Goal: Task Accomplishment & Management: Complete application form

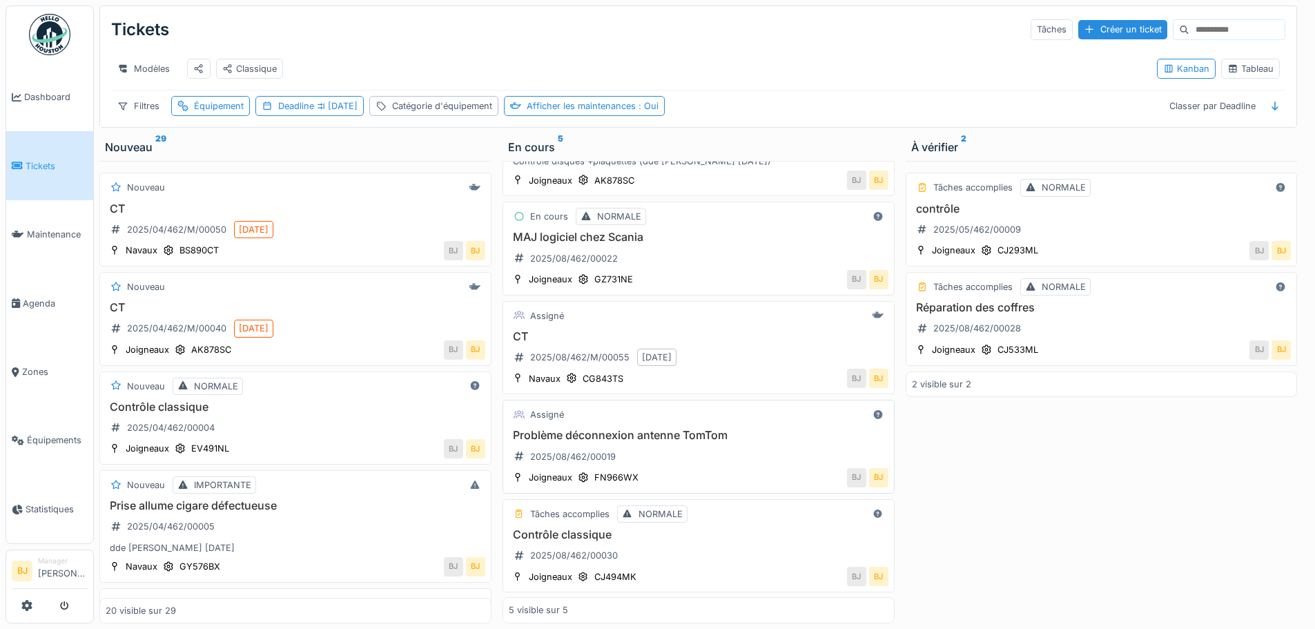
scroll to position [99, 0]
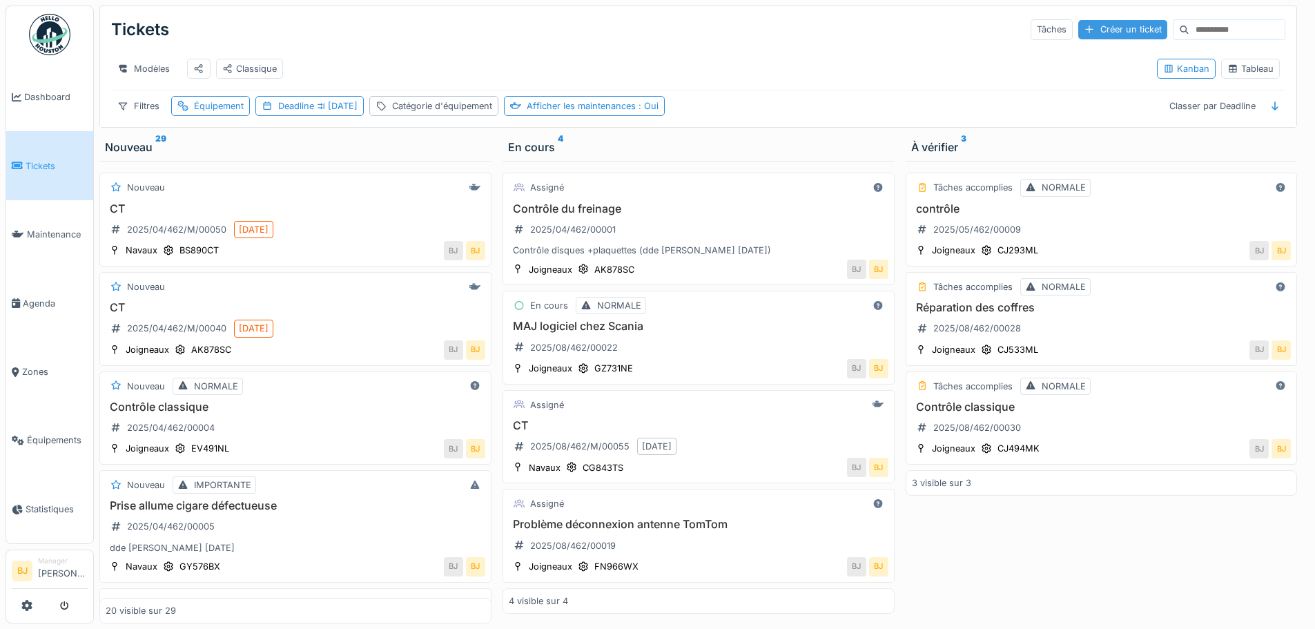
click at [1078, 30] on div "Créer un ticket" at bounding box center [1122, 29] width 89 height 19
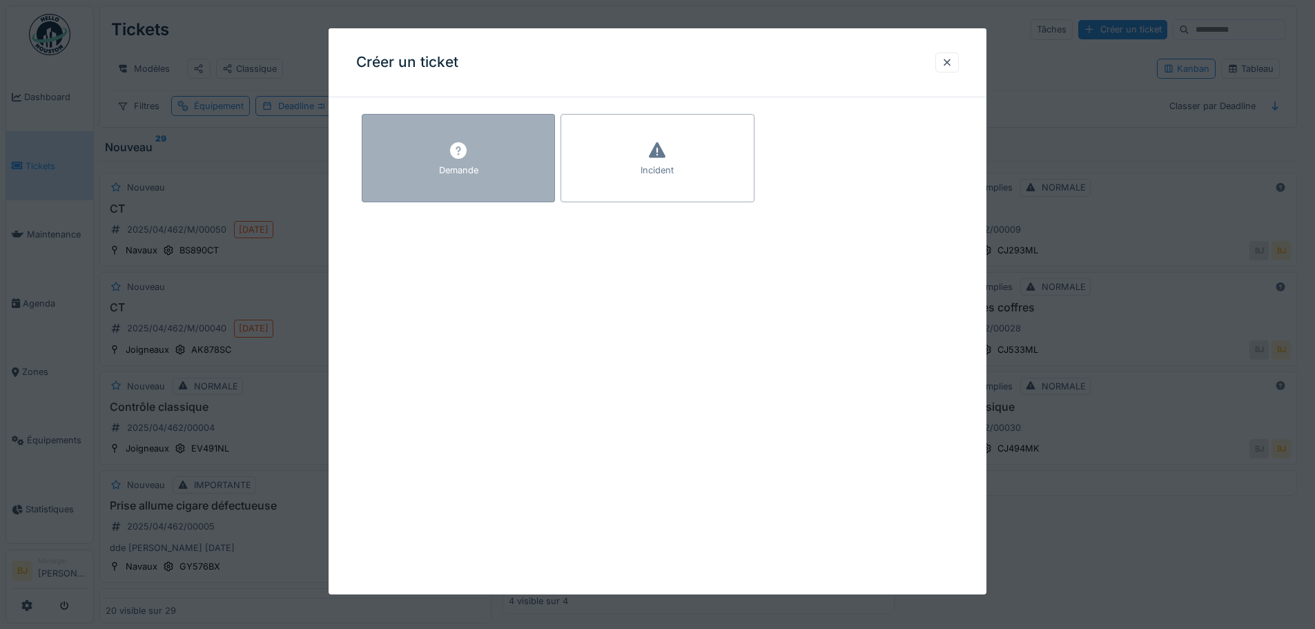
click at [537, 160] on div "Demande" at bounding box center [458, 158] width 193 height 88
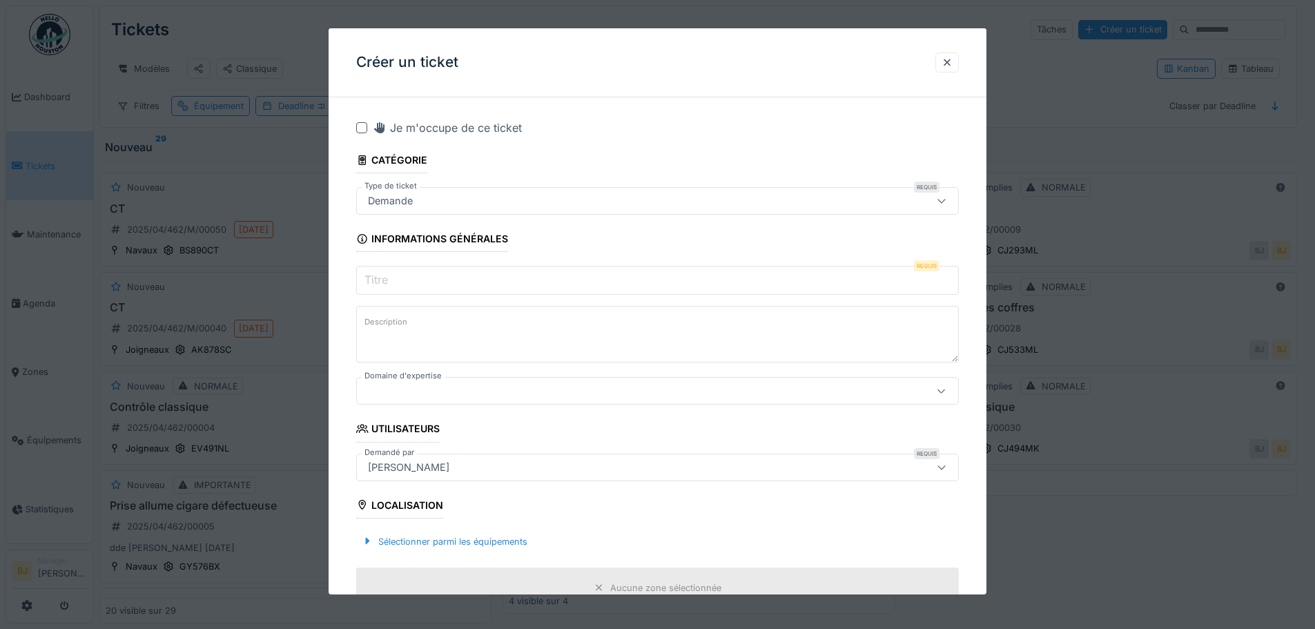
click at [451, 286] on input "Titre" at bounding box center [657, 280] width 603 height 29
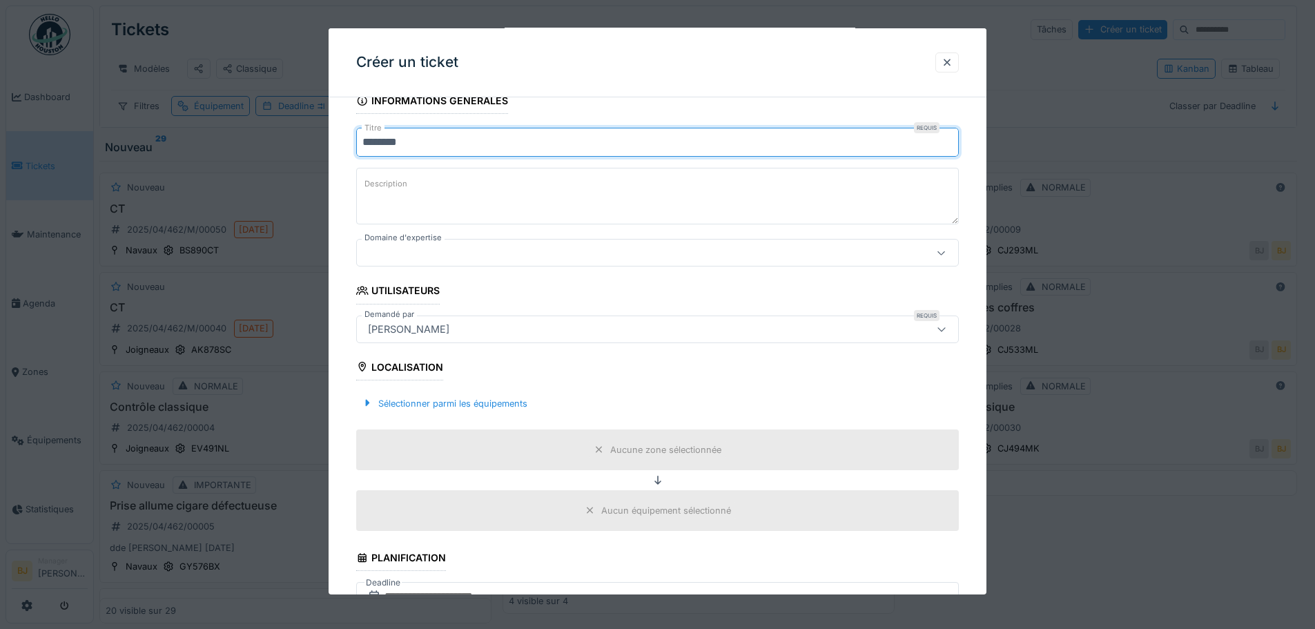
type input "********"
click at [461, 257] on div at bounding box center [622, 252] width 520 height 15
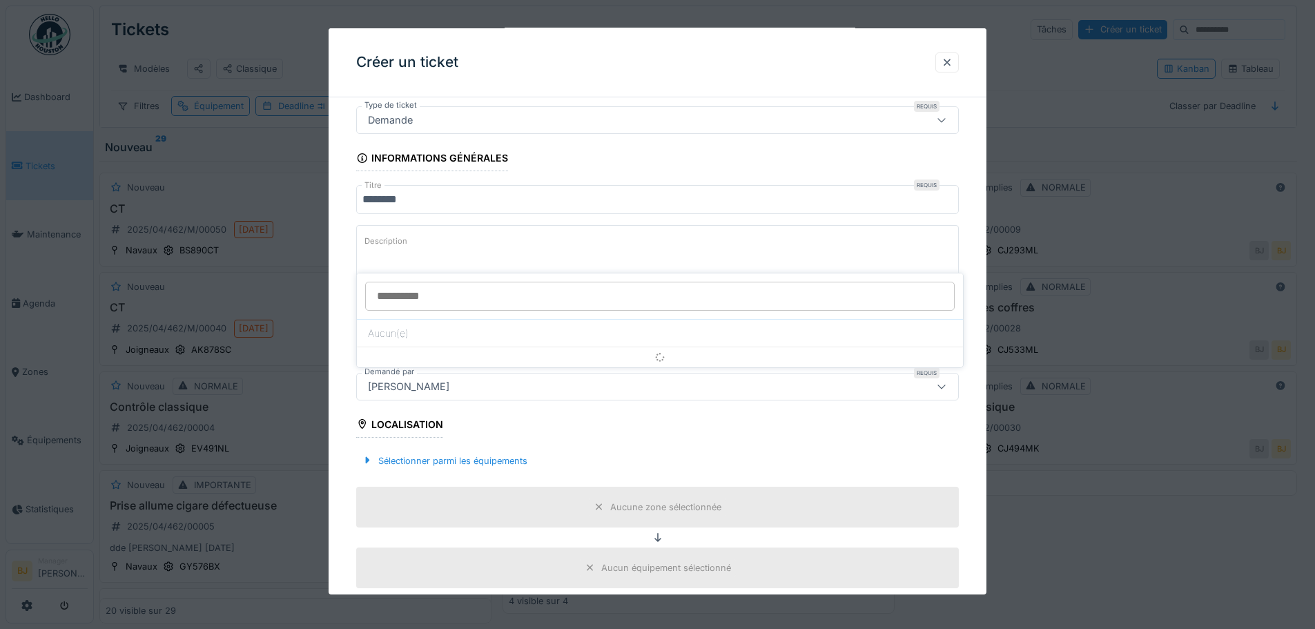
scroll to position [79, 0]
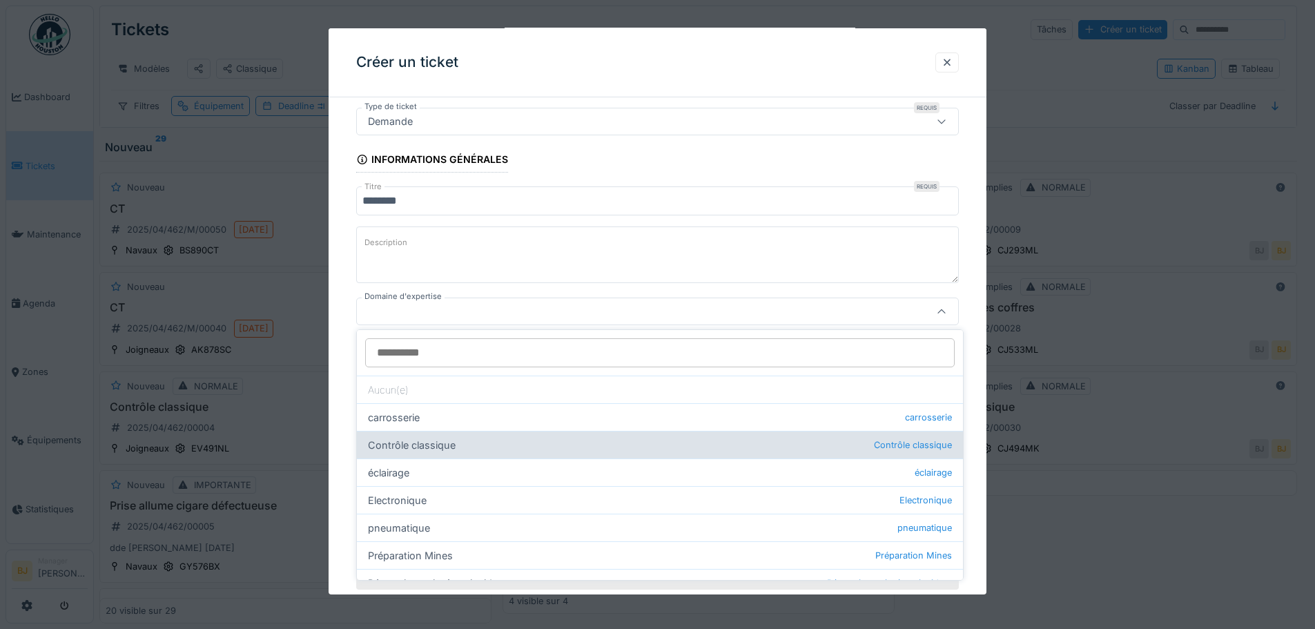
click at [523, 442] on div "Contrôle classique Contrôle classique" at bounding box center [660, 445] width 606 height 28
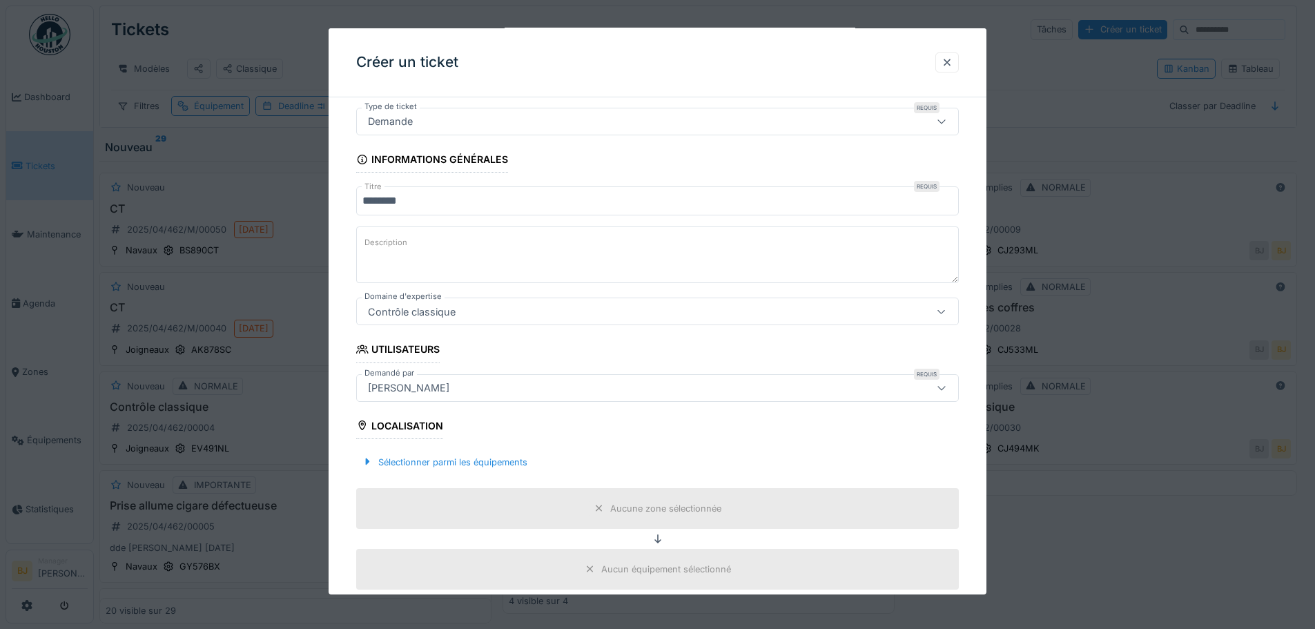
type input "****"
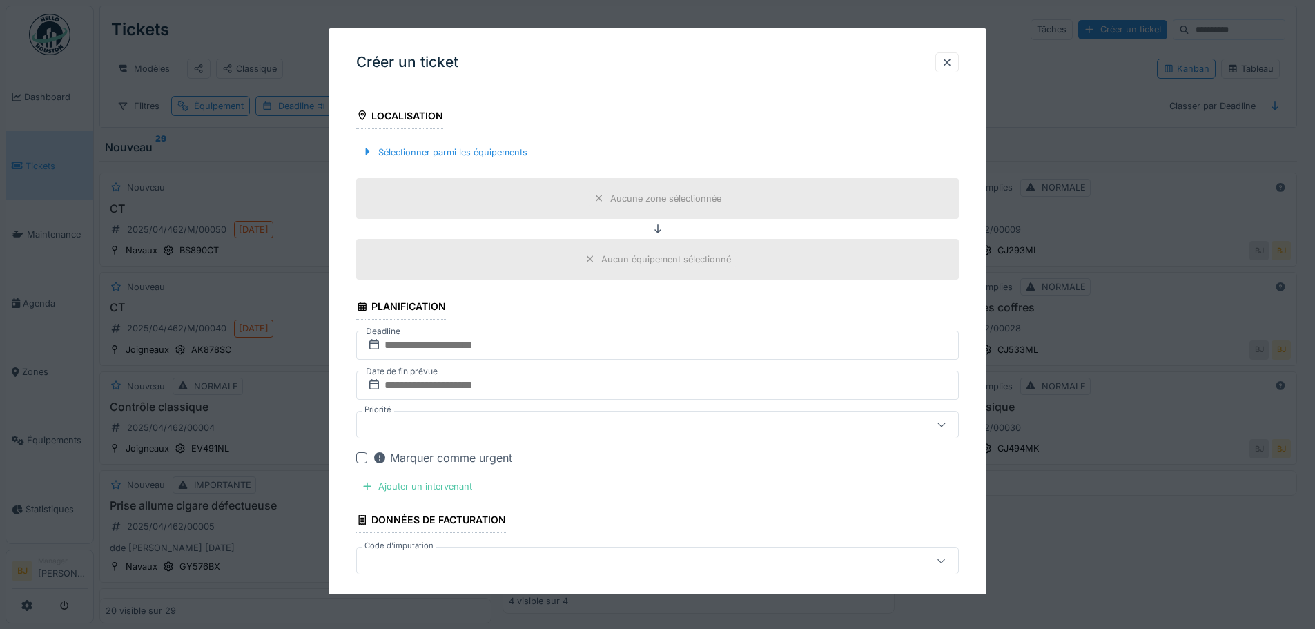
scroll to position [355, 0]
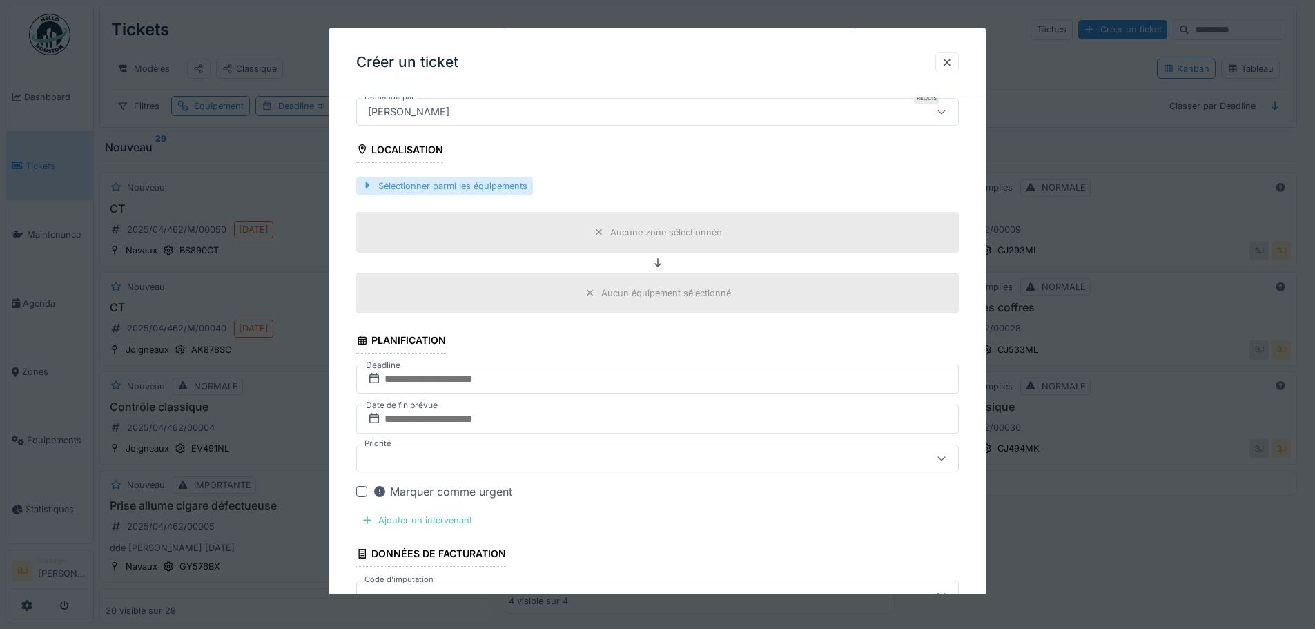
click at [450, 190] on div "Sélectionner parmi les équipements" at bounding box center [444, 186] width 177 height 19
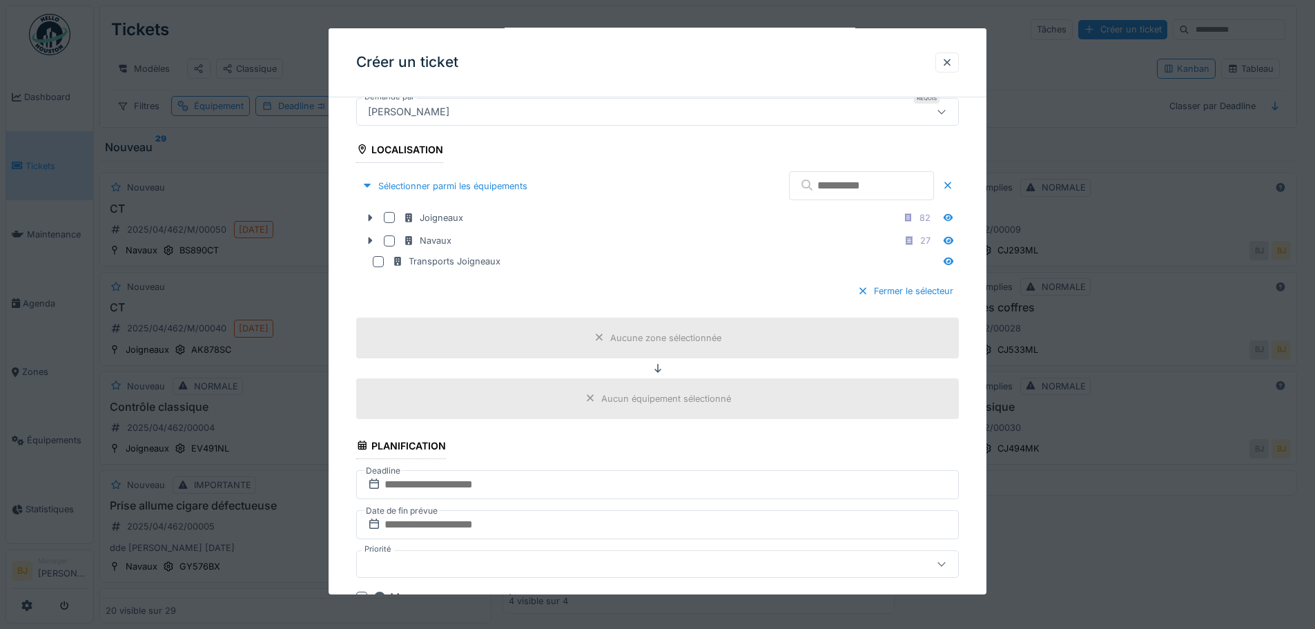
click at [862, 195] on input "text" at bounding box center [861, 185] width 145 height 29
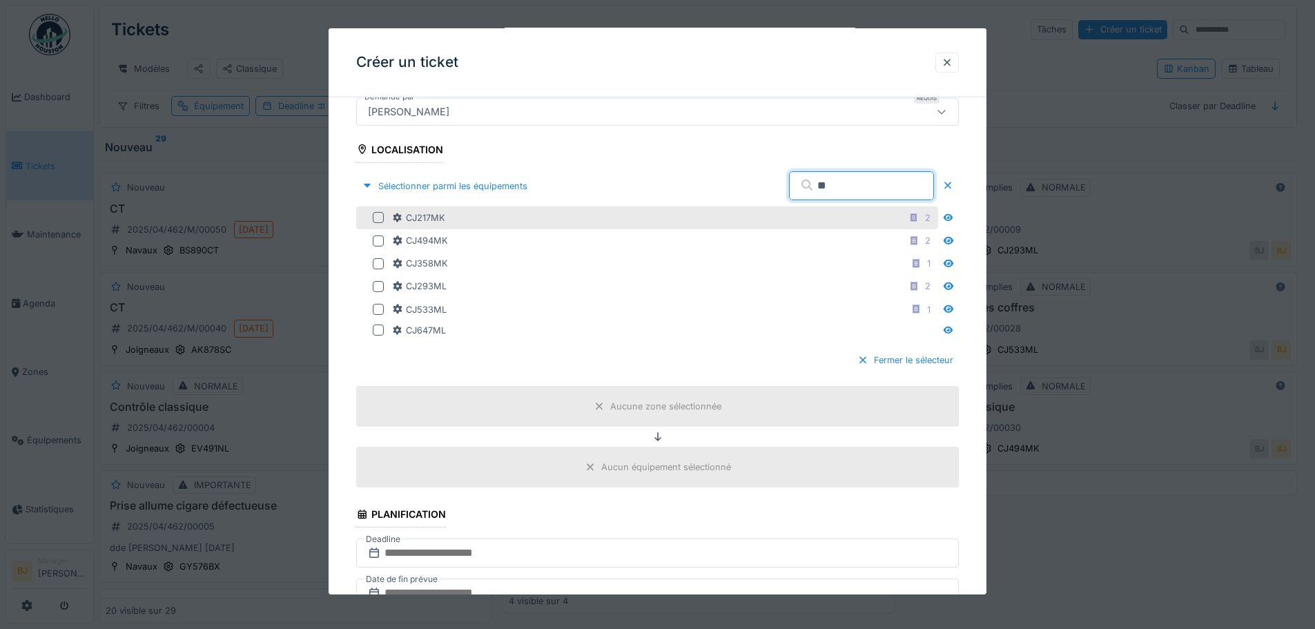
type input "**"
click at [375, 217] on div at bounding box center [378, 217] width 11 height 11
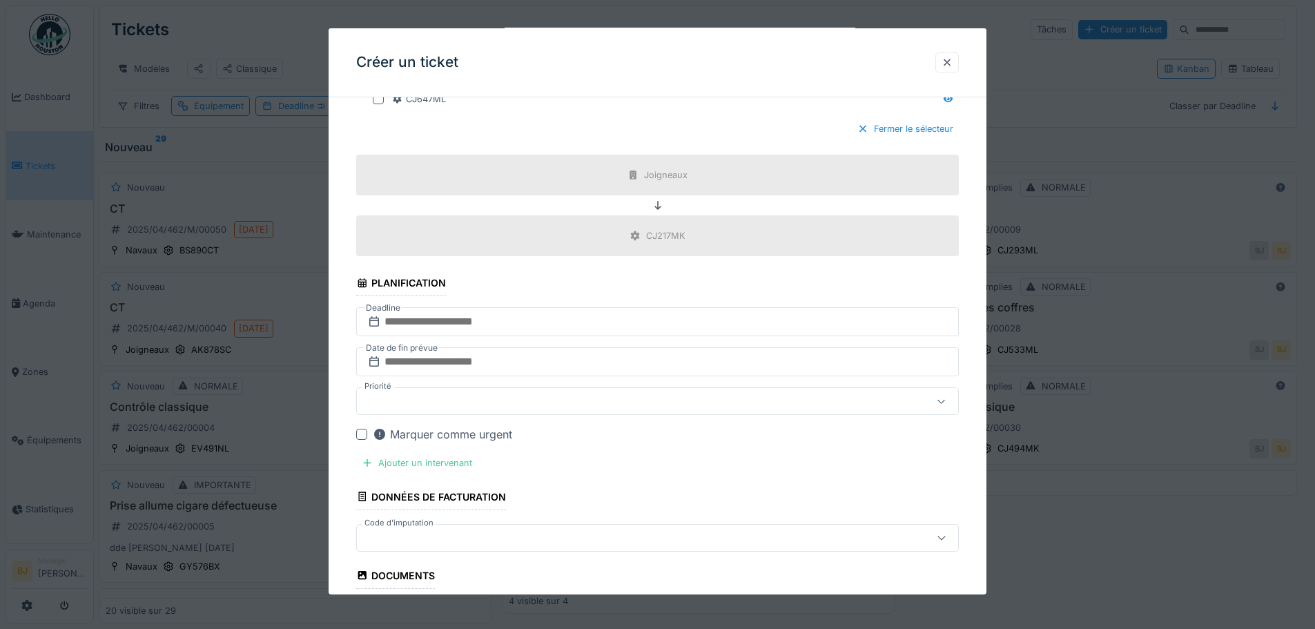
scroll to position [632, 0]
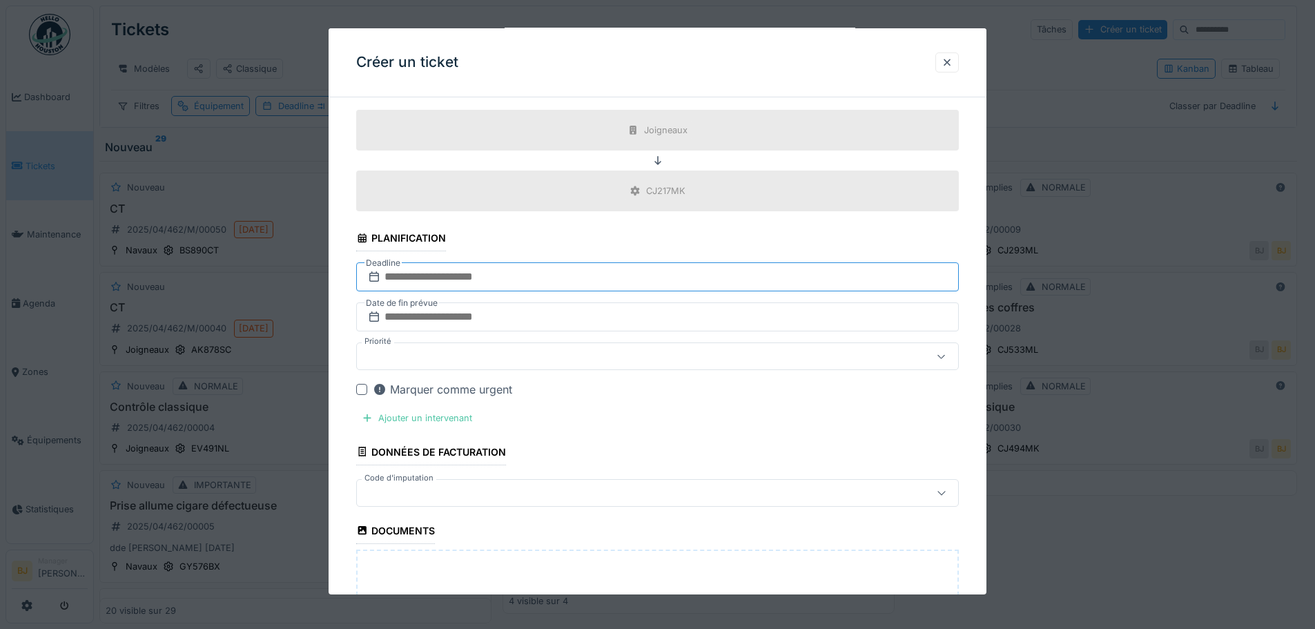
click at [395, 279] on input "text" at bounding box center [657, 276] width 603 height 29
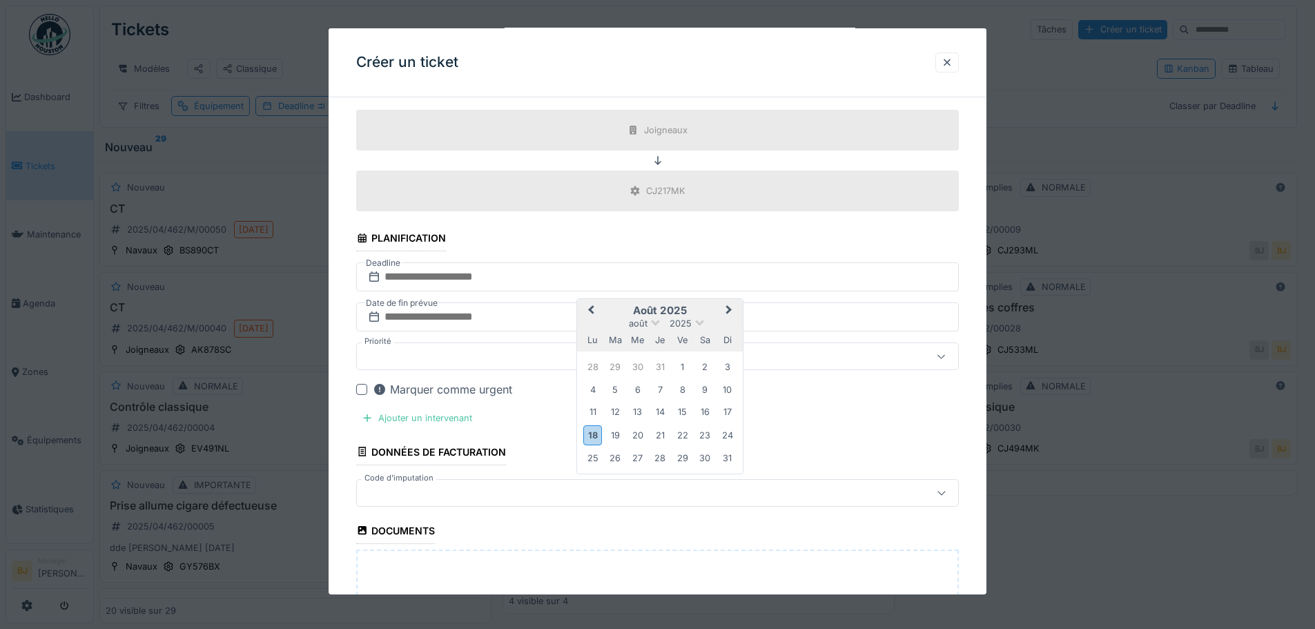
drag, startPoint x: 597, startPoint y: 459, endPoint x: 548, endPoint y: 429, distance: 57.7
click at [597, 459] on div "25" at bounding box center [592, 458] width 19 height 19
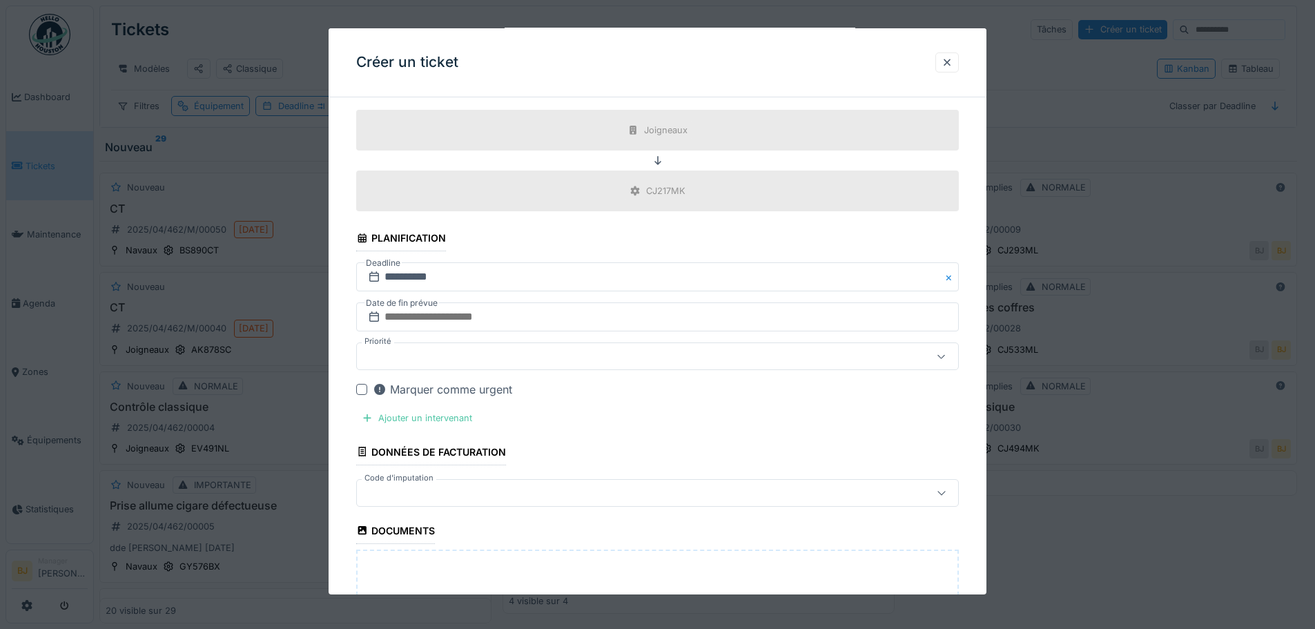
click at [411, 358] on div at bounding box center [622, 356] width 520 height 15
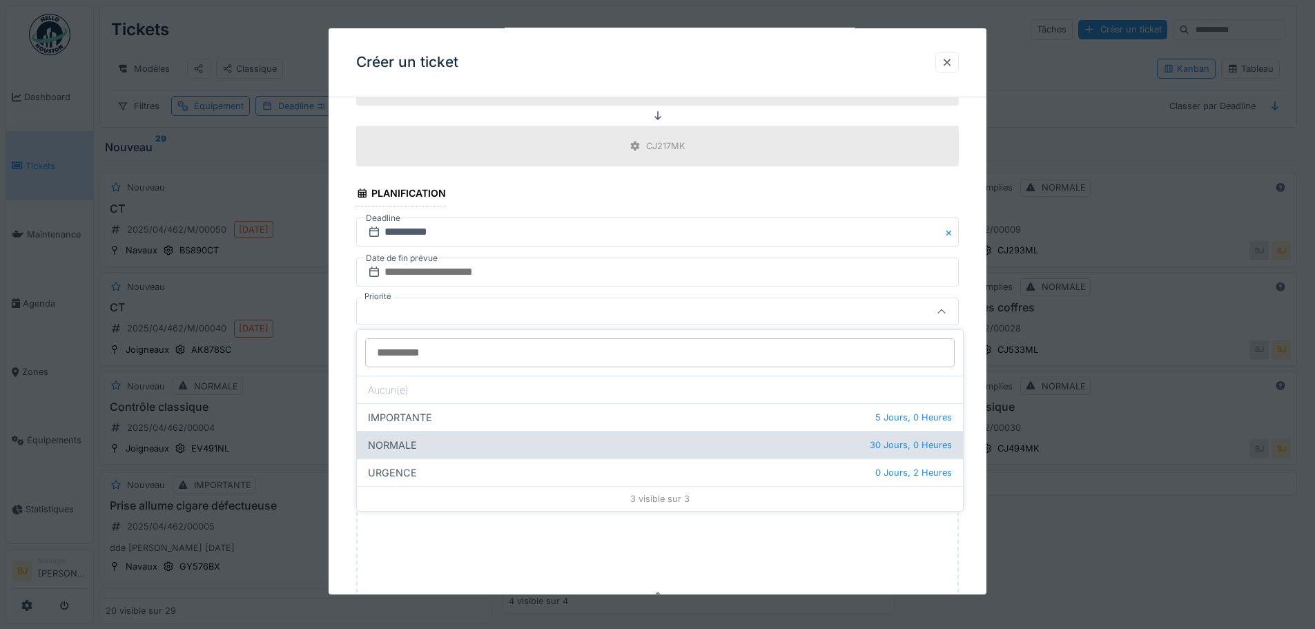
click at [411, 444] on div "NORMALE 30 Jours, 0 Heures" at bounding box center [660, 445] width 606 height 28
type input "***"
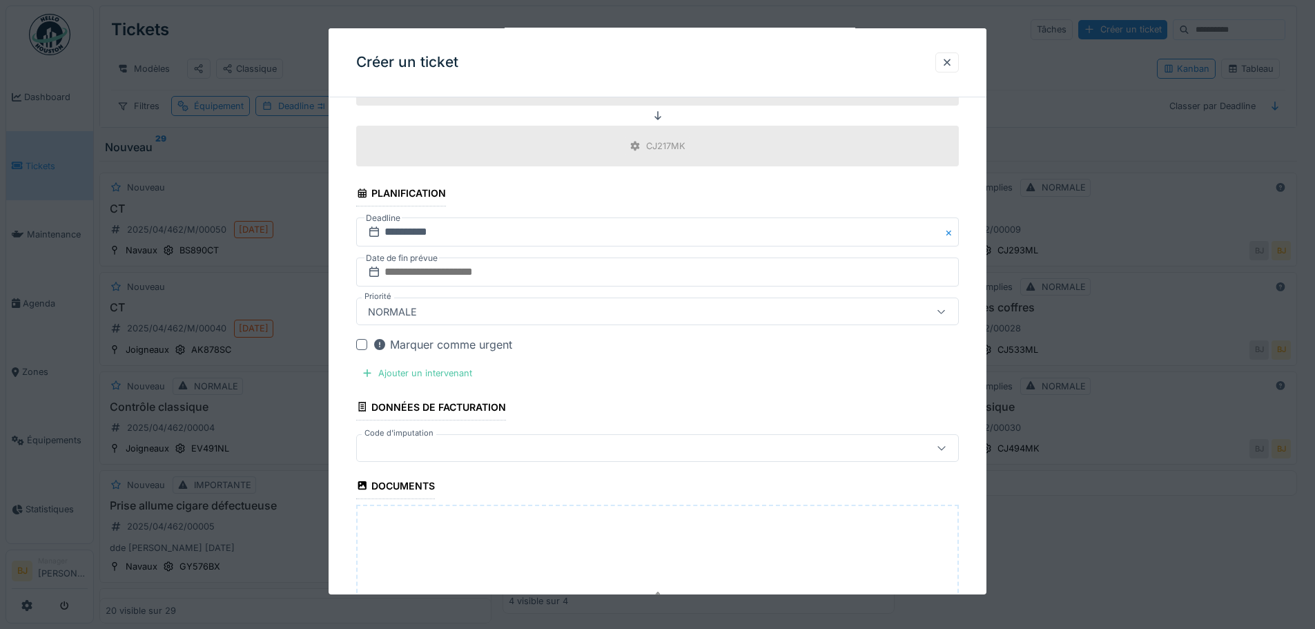
scroll to position [814, 0]
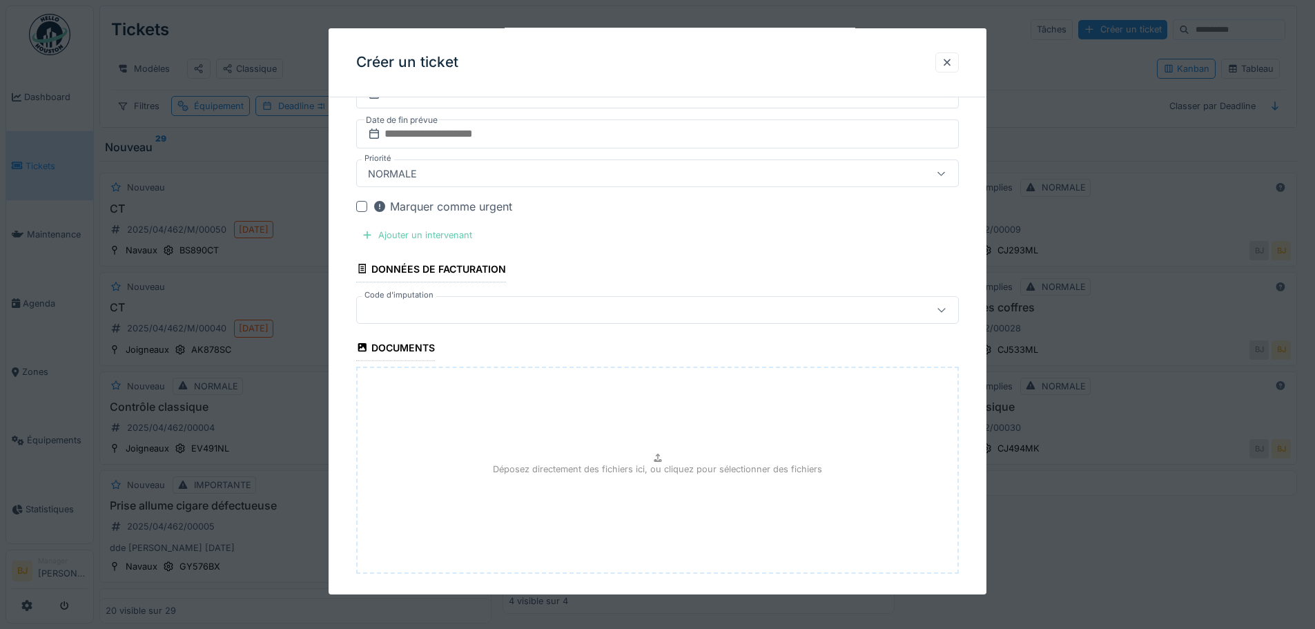
click at [454, 237] on div "Ajouter un intervenant" at bounding box center [416, 235] width 121 height 19
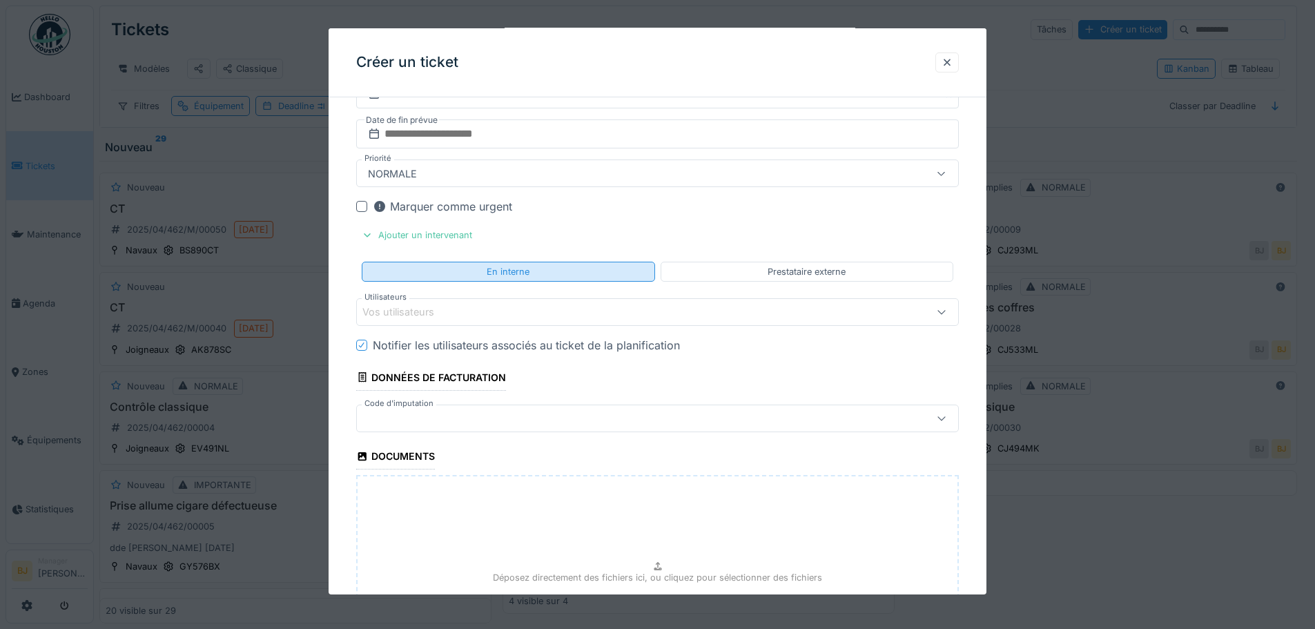
click at [470, 266] on div "En interne" at bounding box center [508, 272] width 293 height 20
click at [451, 315] on div "Vos utilisateurs" at bounding box center [407, 311] width 91 height 15
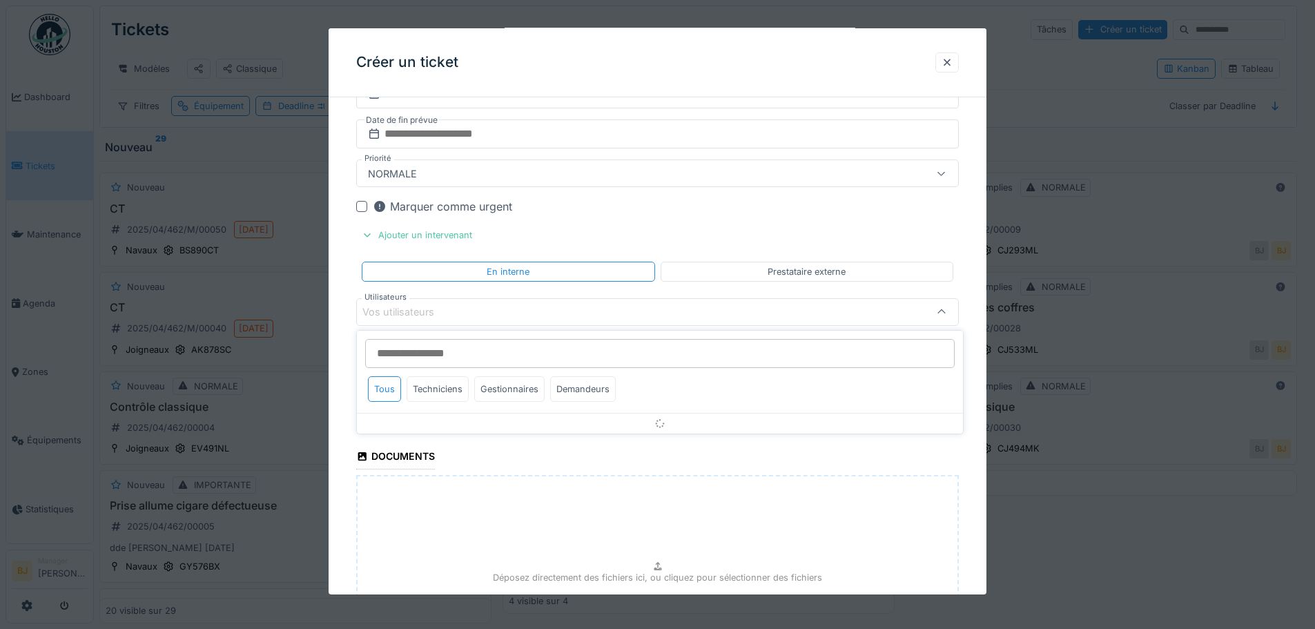
scroll to position [815, 0]
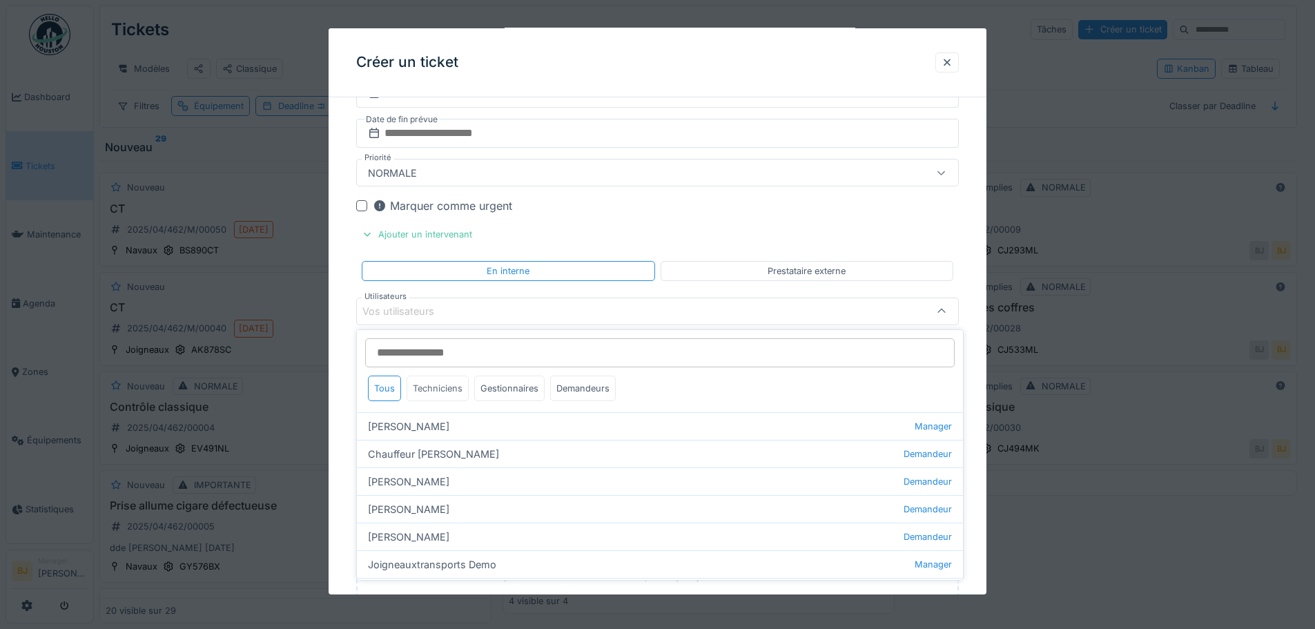
click at [447, 388] on div "Techniciens" at bounding box center [438, 388] width 62 height 26
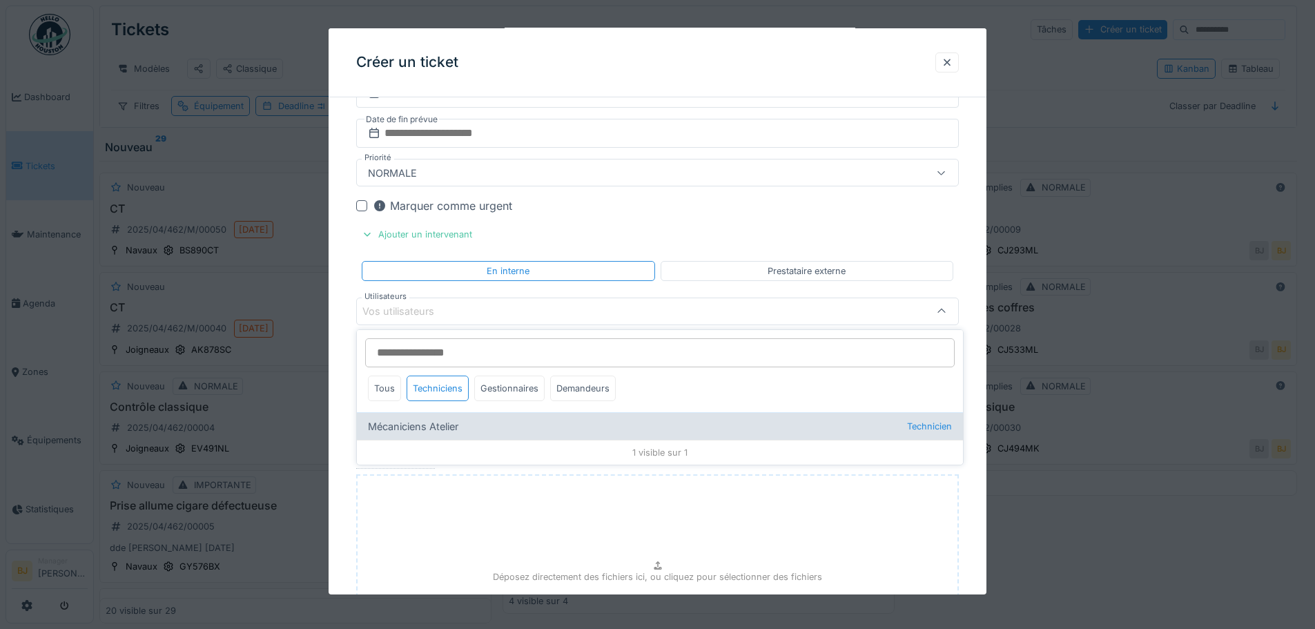
click at [426, 430] on div "Mécaniciens Atelier Technicien" at bounding box center [660, 426] width 606 height 28
type input "*****"
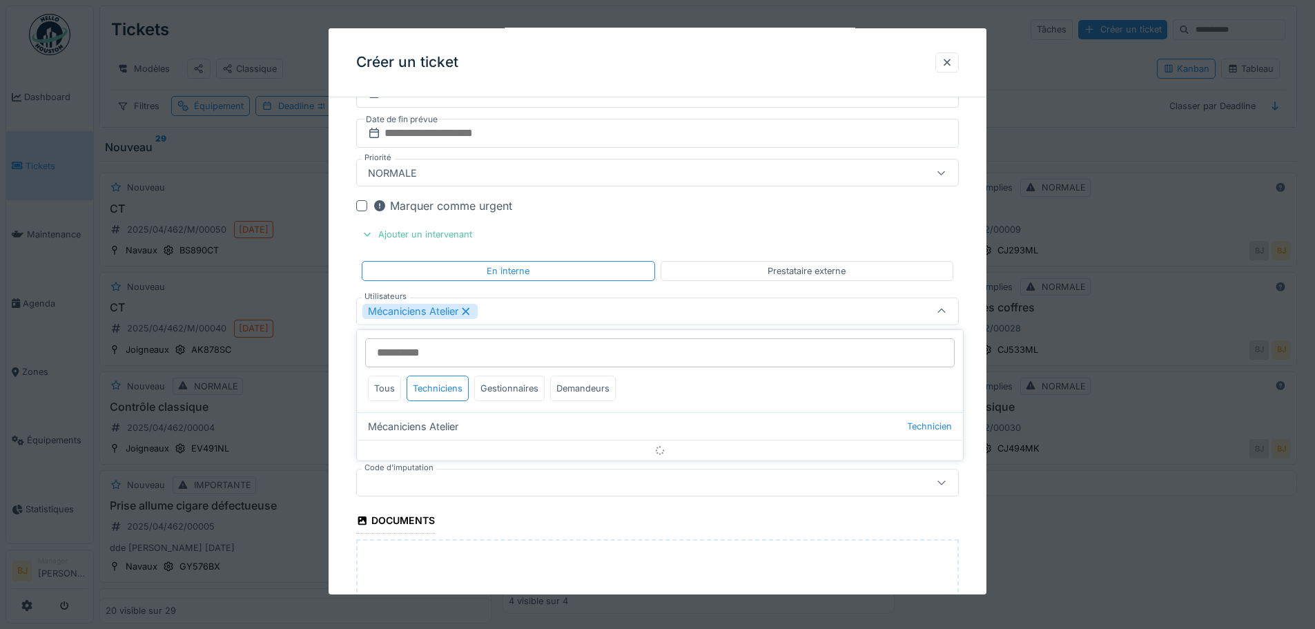
click at [350, 365] on div "**********" at bounding box center [658, 64] width 658 height 1543
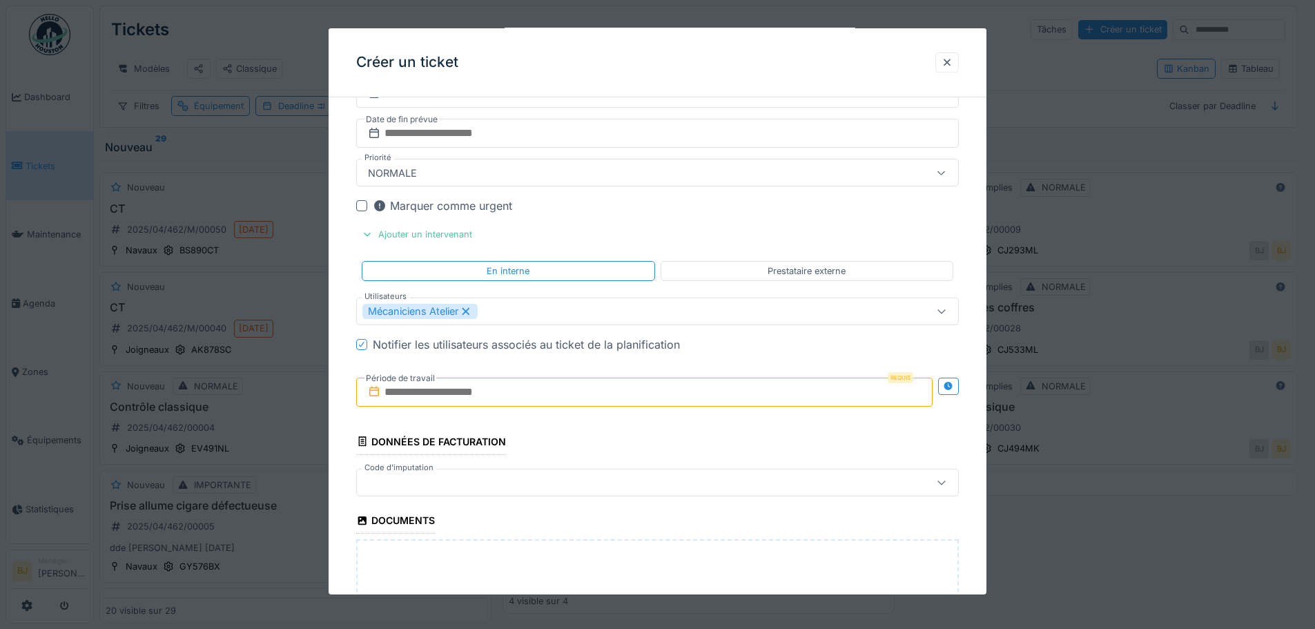
click at [358, 346] on icon at bounding box center [362, 344] width 8 height 7
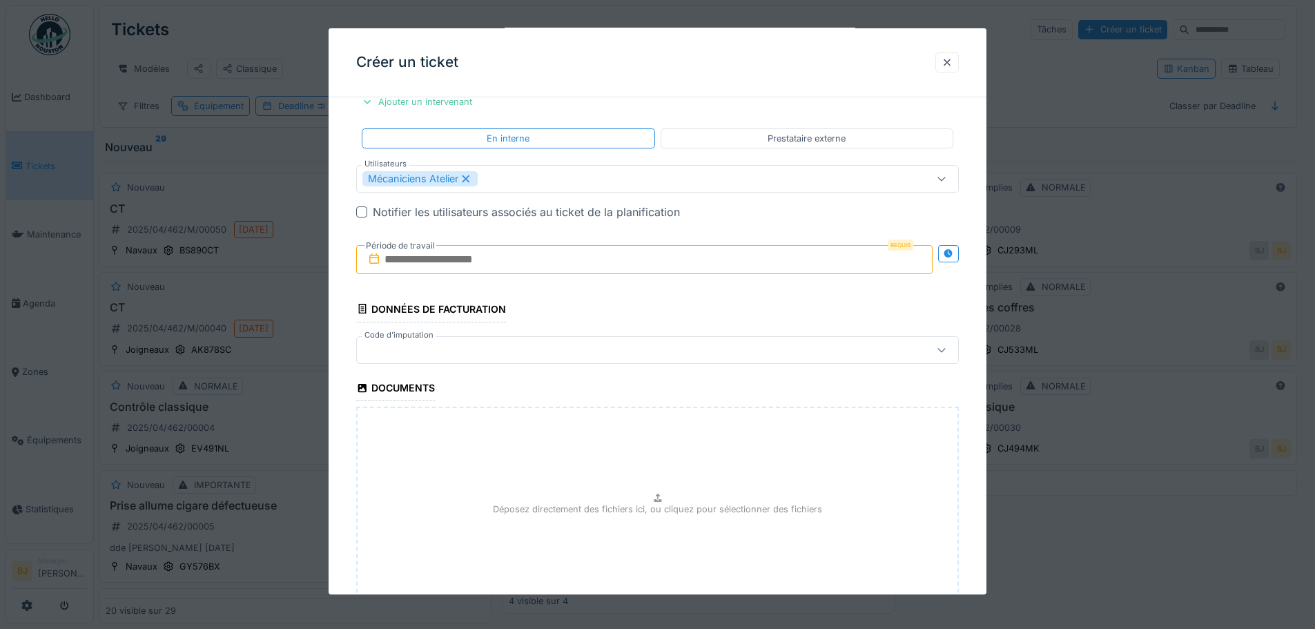
scroll to position [953, 0]
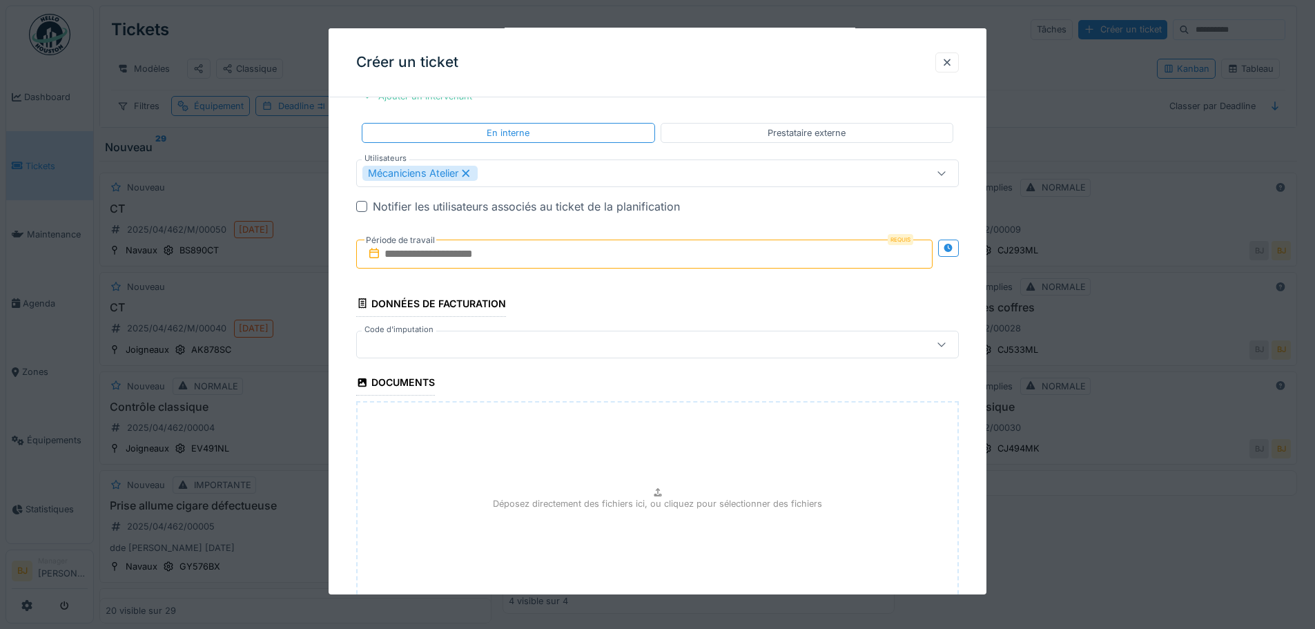
click at [463, 244] on input "text" at bounding box center [644, 254] width 576 height 29
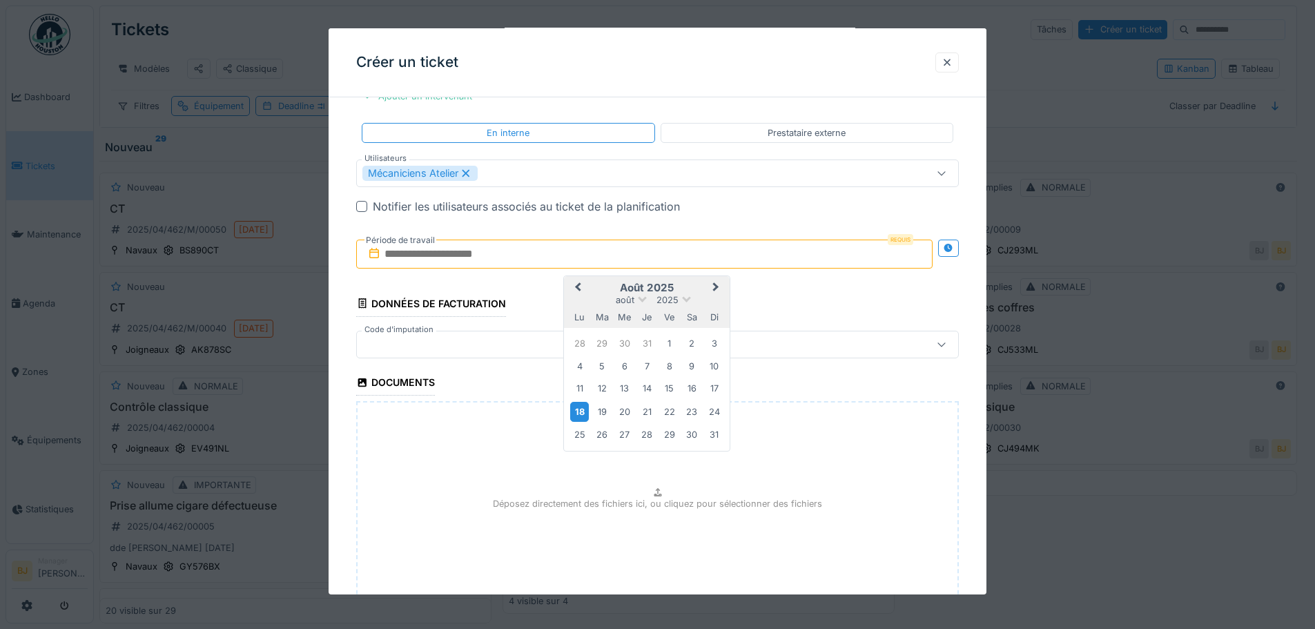
click at [583, 409] on div "18" at bounding box center [579, 412] width 19 height 20
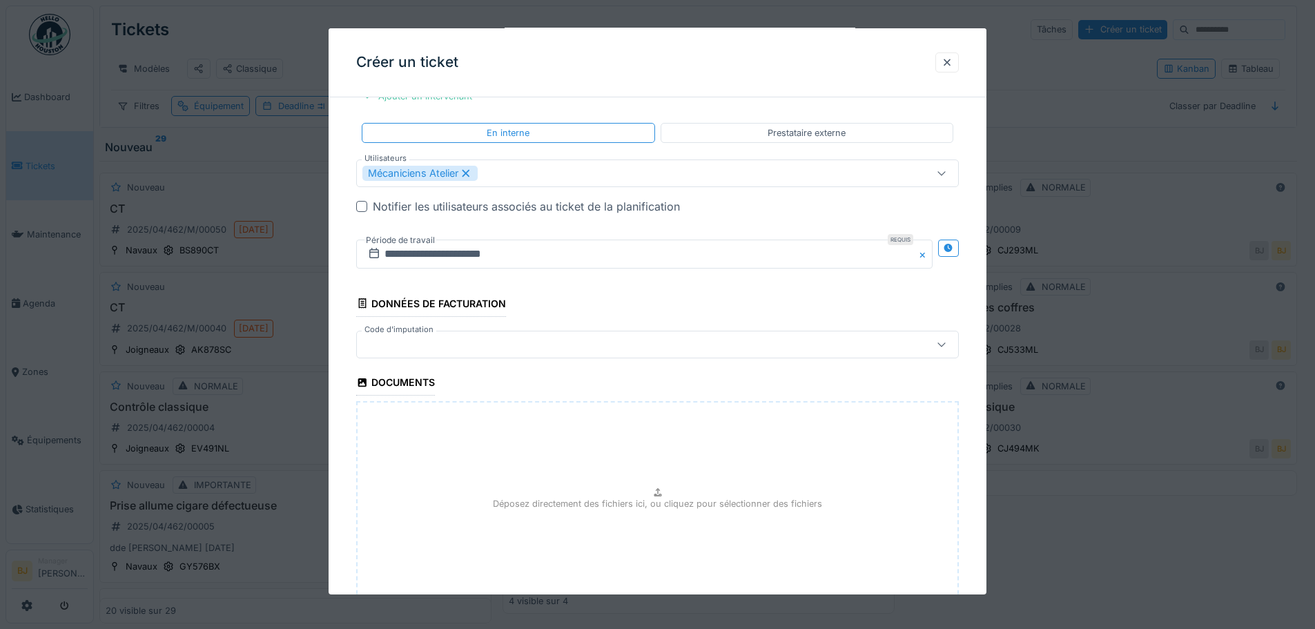
scroll to position [1057, 0]
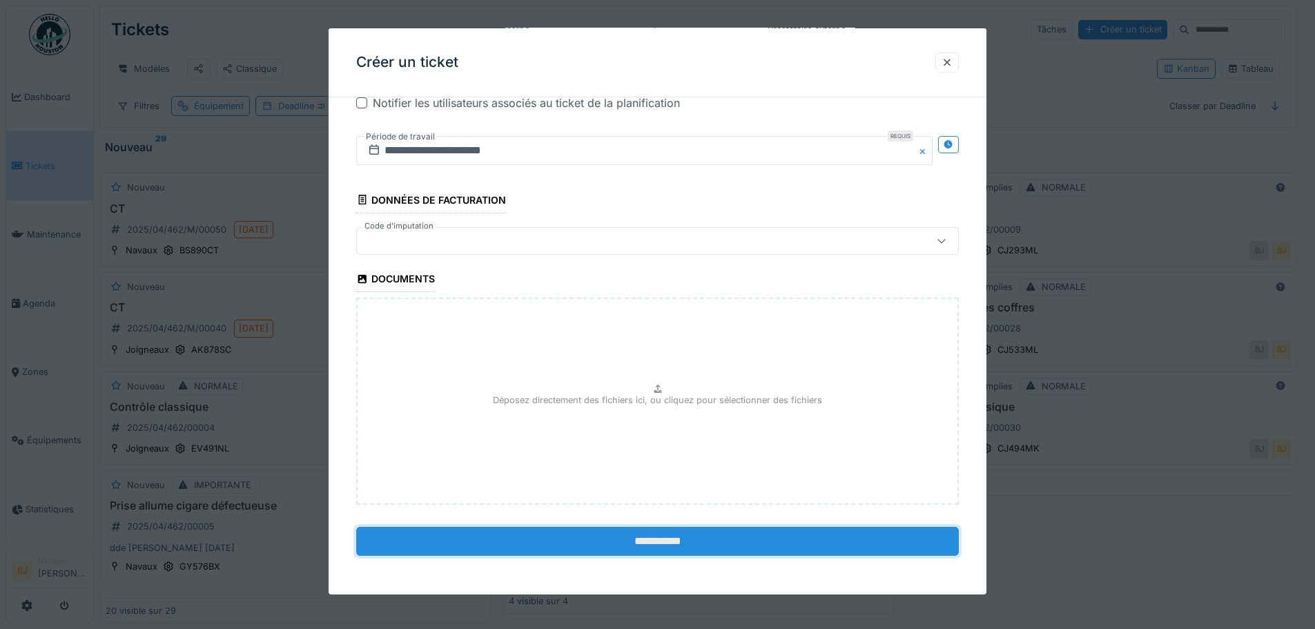
click at [644, 531] on input "**********" at bounding box center [657, 541] width 603 height 29
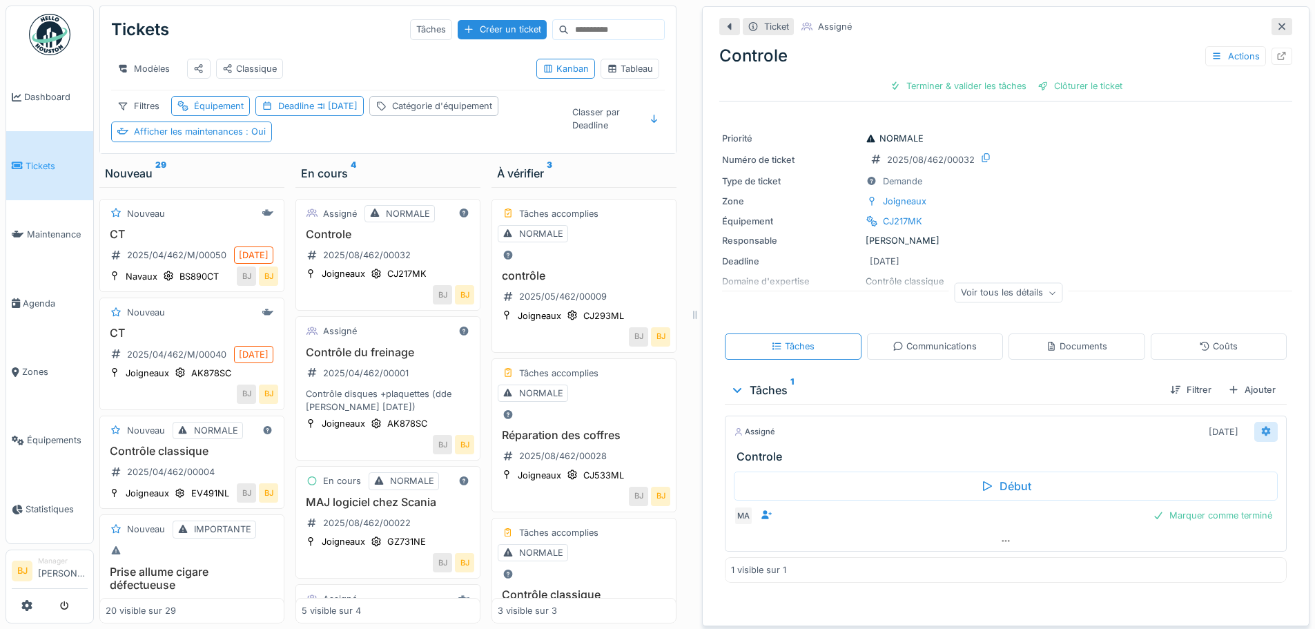
click at [1262, 433] on icon at bounding box center [1266, 432] width 9 height 10
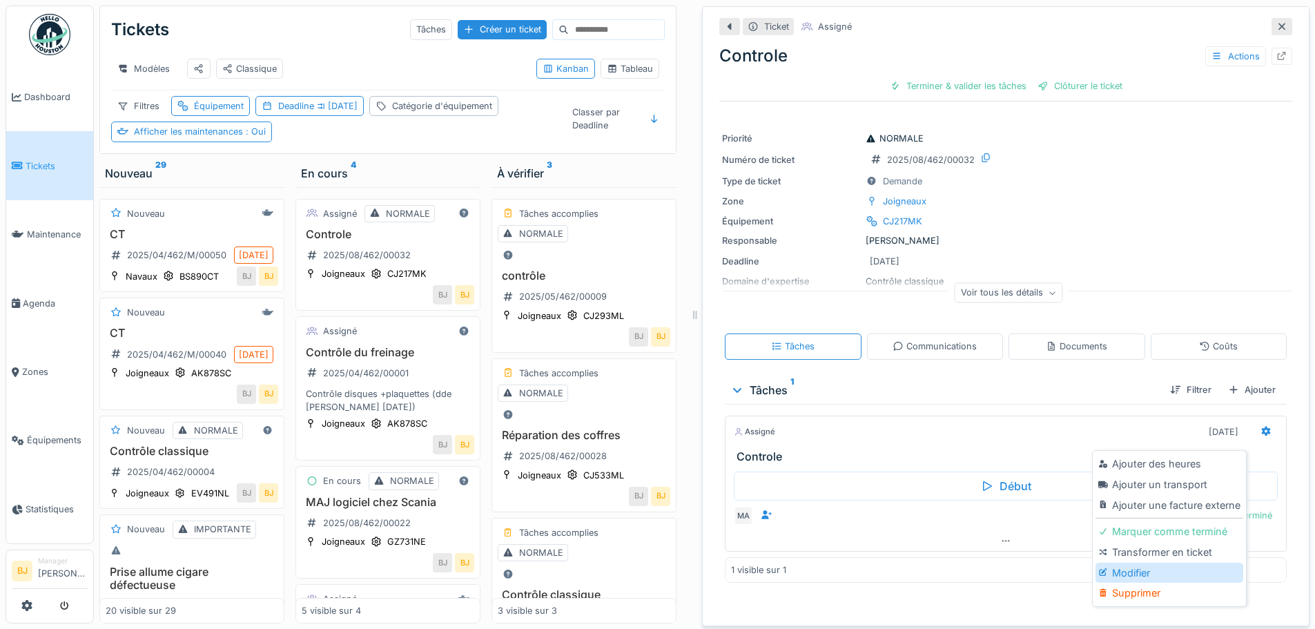
click at [1150, 571] on div "Modifier" at bounding box center [1168, 573] width 147 height 21
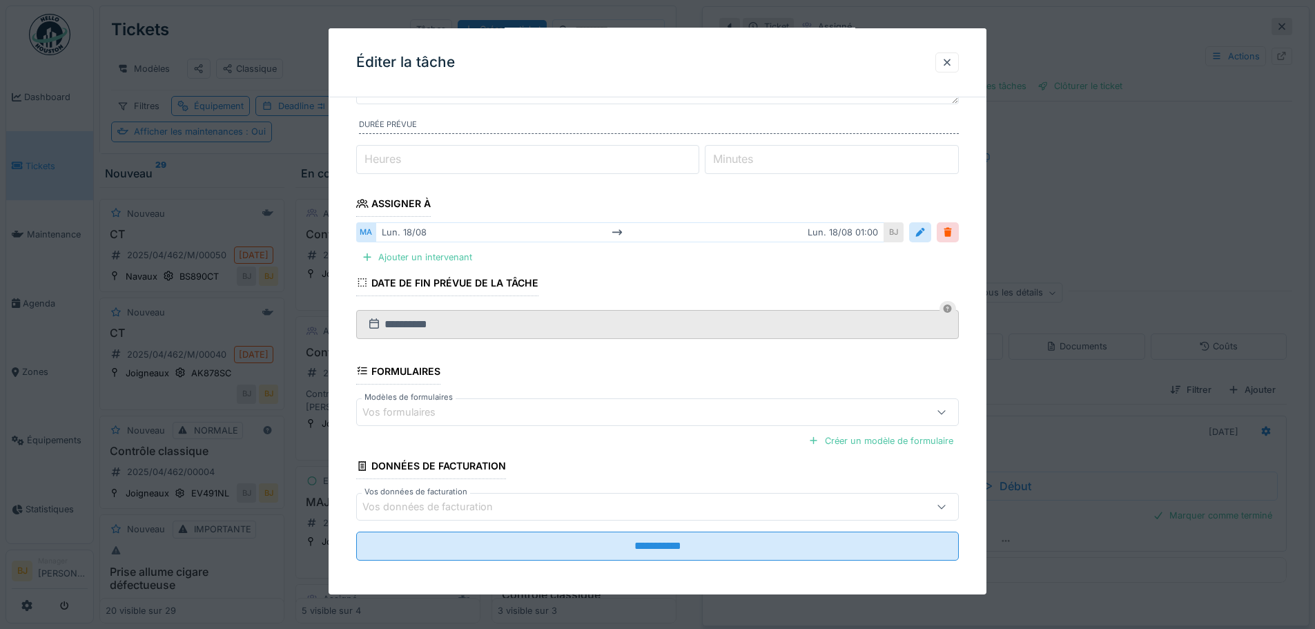
click at [582, 402] on div "Vos formulaires" at bounding box center [657, 412] width 603 height 28
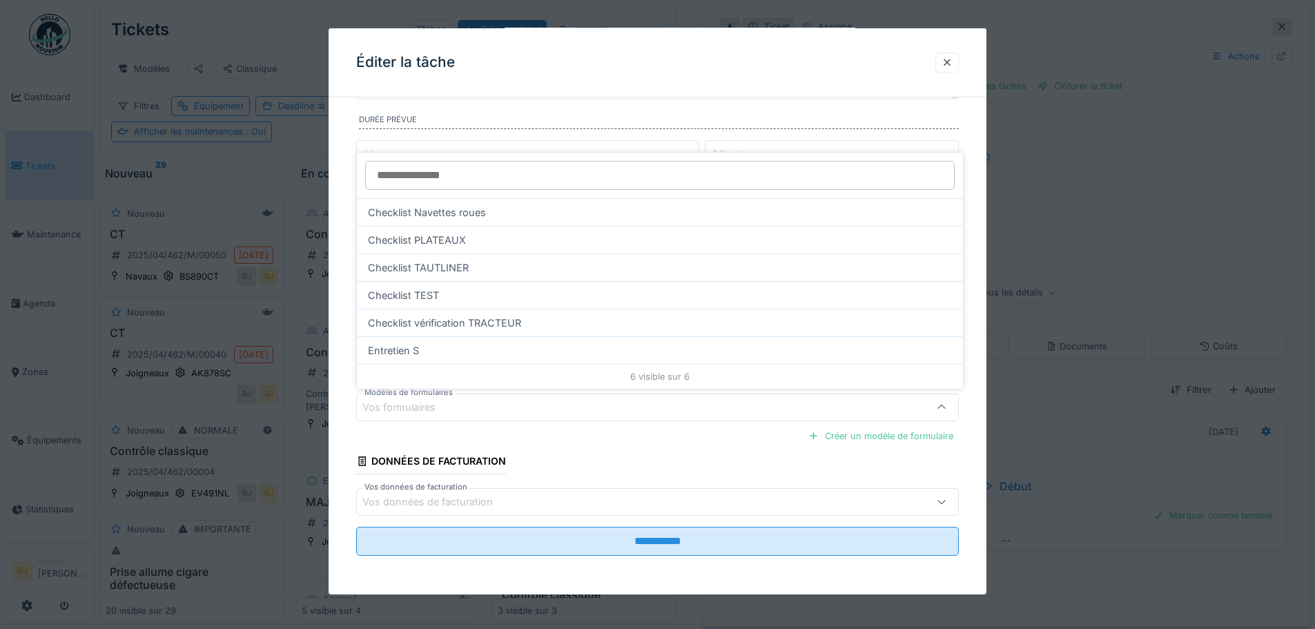
click at [498, 240] on div "Checklist PLATEAUX" at bounding box center [660, 240] width 606 height 28
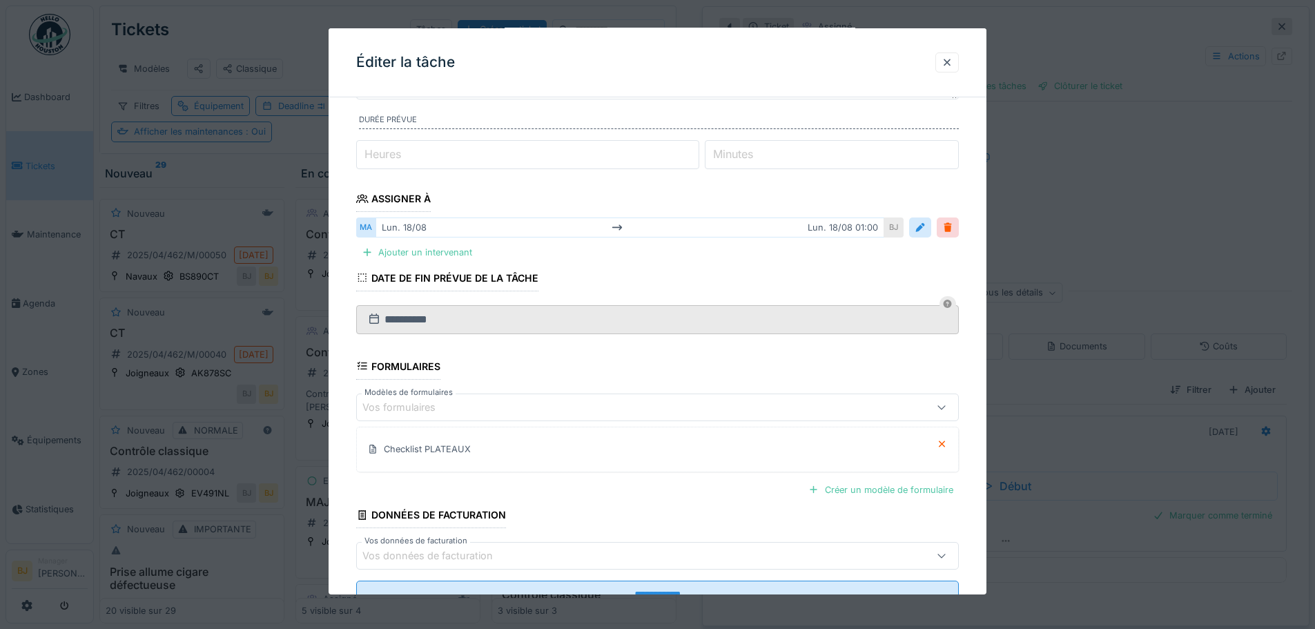
click at [480, 401] on div "Vos formulaires" at bounding box center [622, 407] width 520 height 15
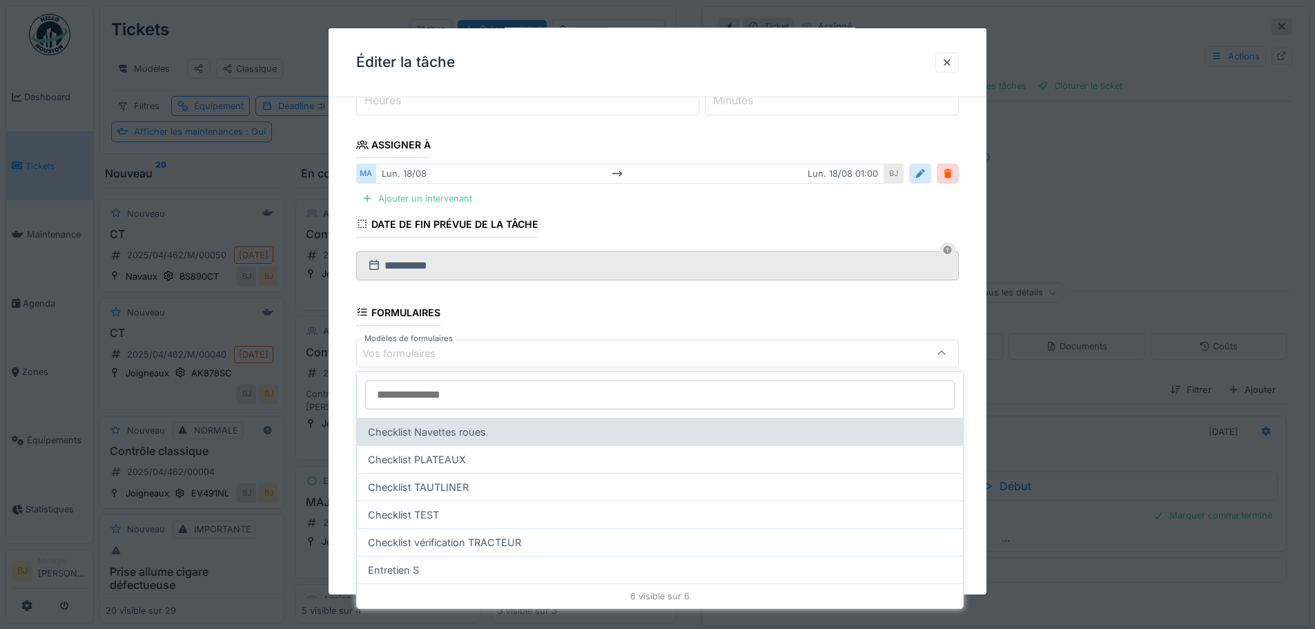
click at [486, 436] on div "Checklist Navettes roues" at bounding box center [660, 432] width 606 height 28
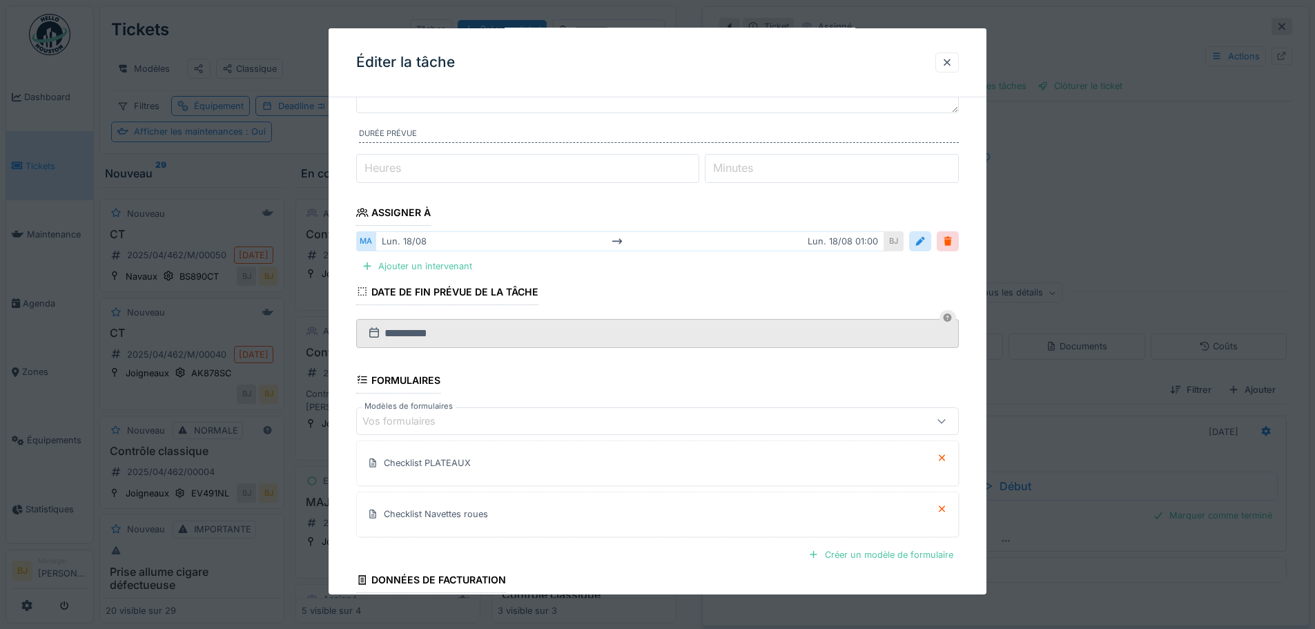
scroll to position [248, 0]
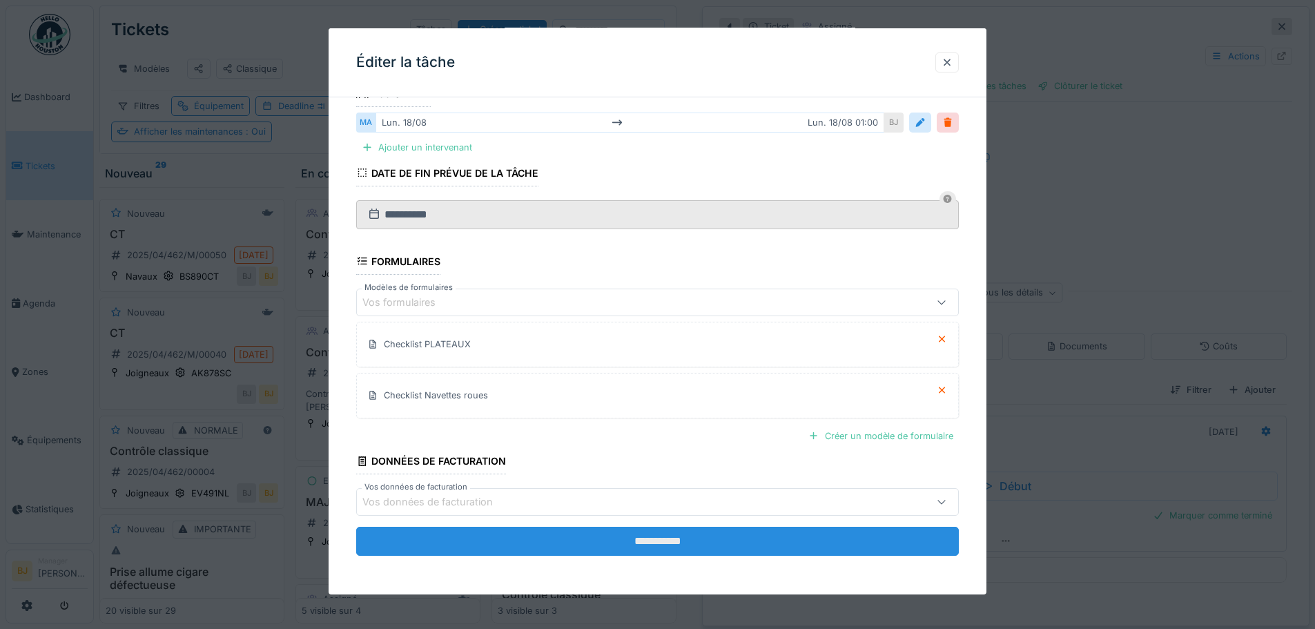
click at [613, 553] on input "**********" at bounding box center [657, 541] width 603 height 29
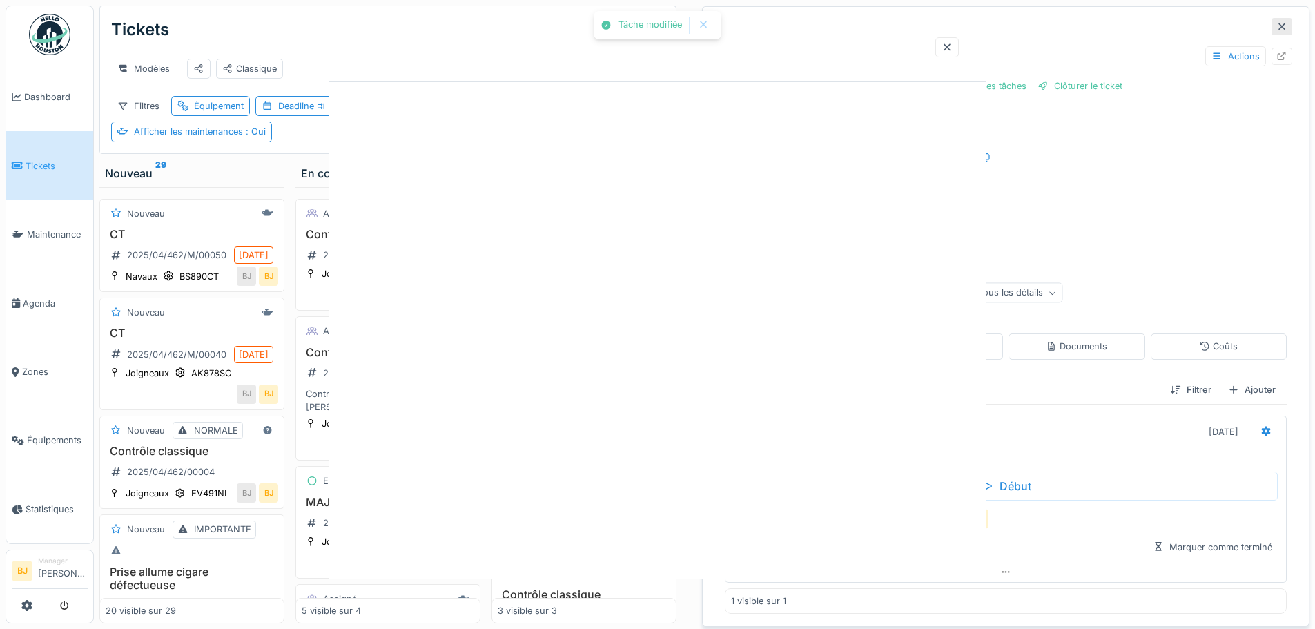
scroll to position [0, 0]
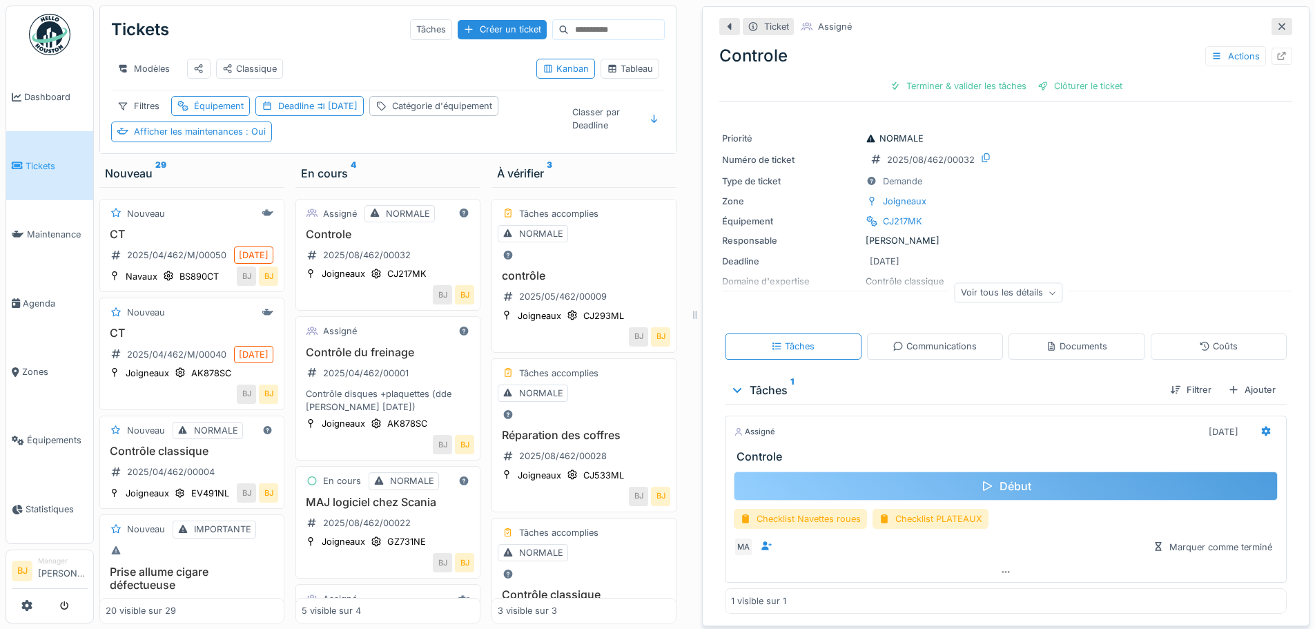
click at [1046, 500] on div "Début" at bounding box center [1006, 485] width 544 height 29
